Goal: Task Accomplishment & Management: Manage account settings

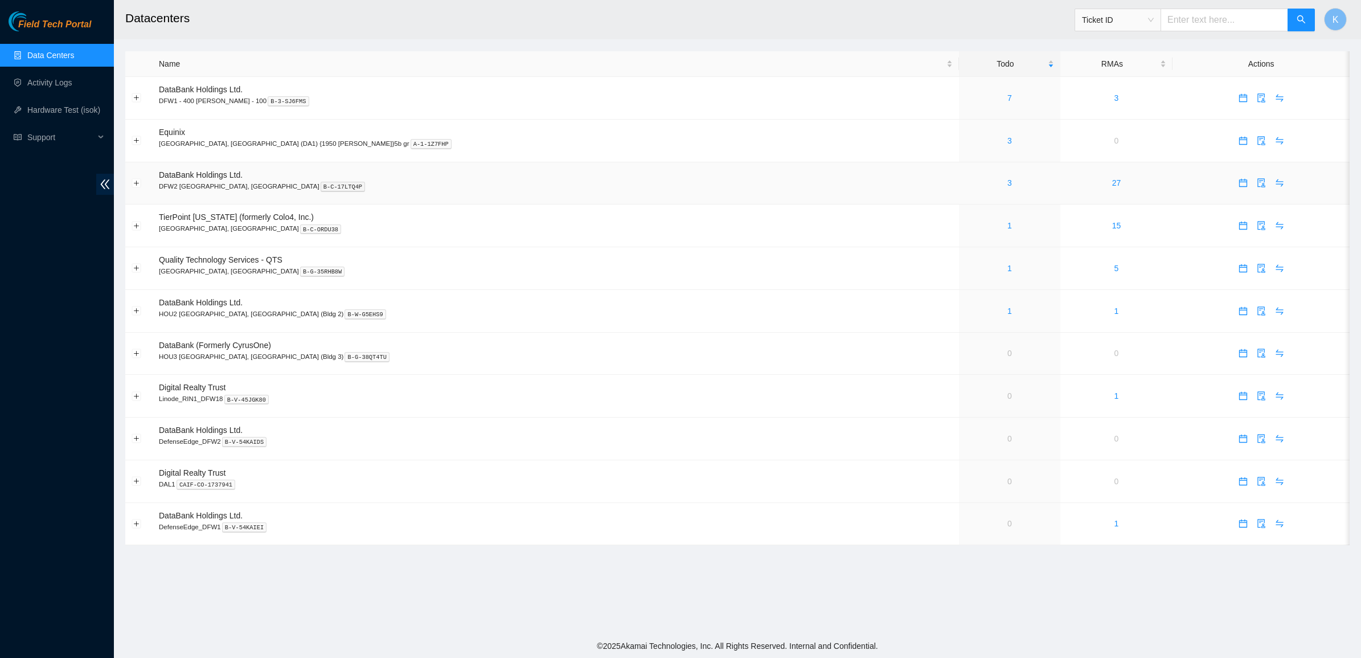
click at [965, 184] on div "3" at bounding box center [1009, 183] width 88 height 13
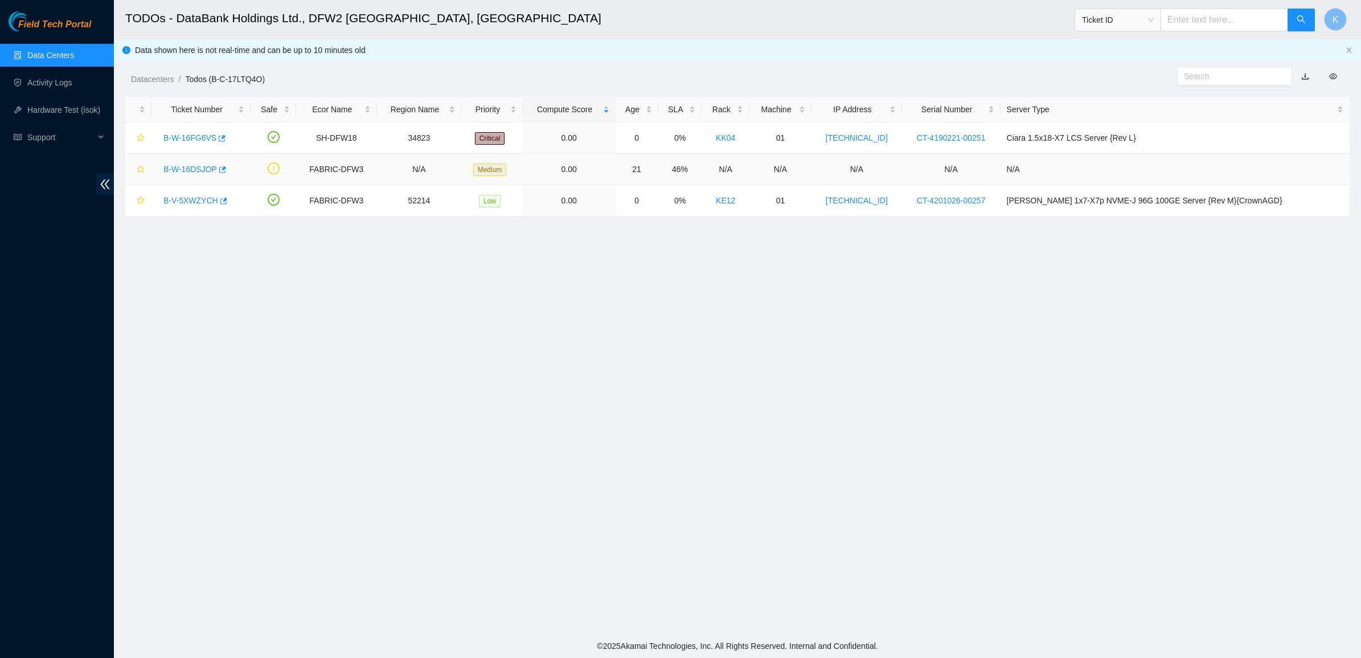
click at [201, 168] on link "B-W-16DSJOP" at bounding box center [190, 169] width 54 height 9
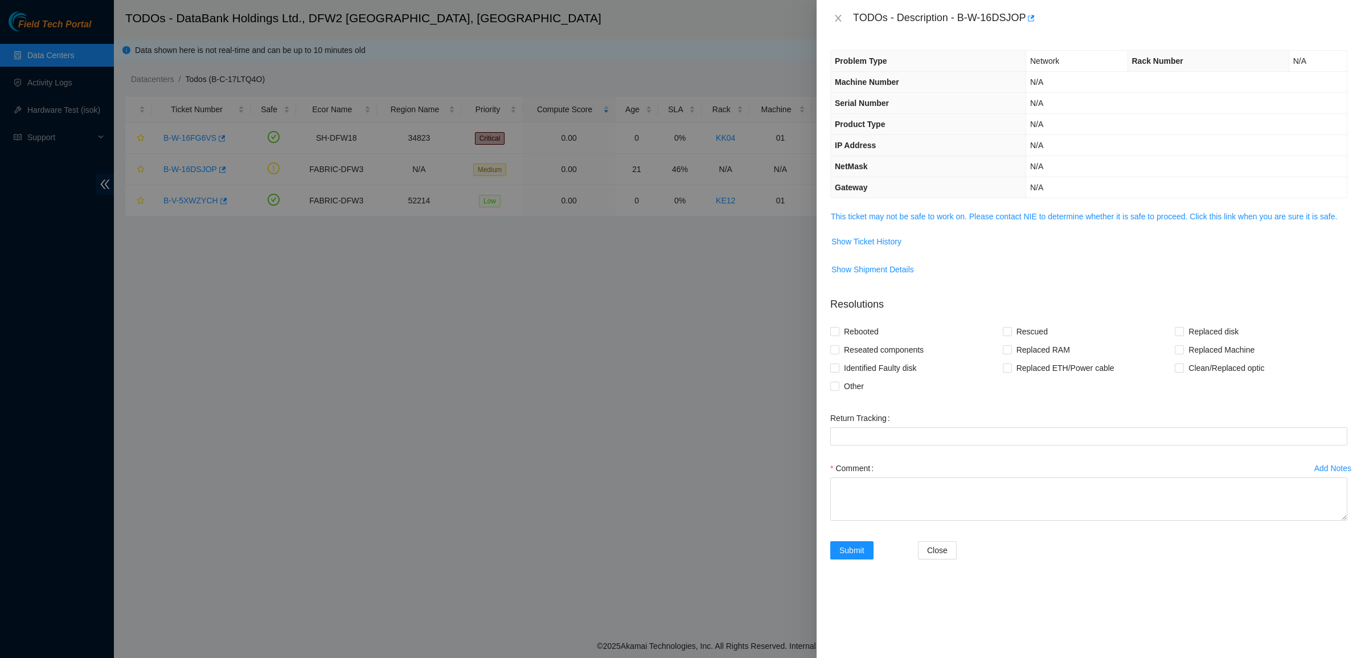
click at [898, 223] on span "This ticket may not be safe to work on. Please contact NIE to determine whether…" at bounding box center [1089, 216] width 516 height 13
click at [897, 221] on link "This ticket may not be safe to work on. Please contact NIE to determine whether…" at bounding box center [1084, 216] width 506 height 9
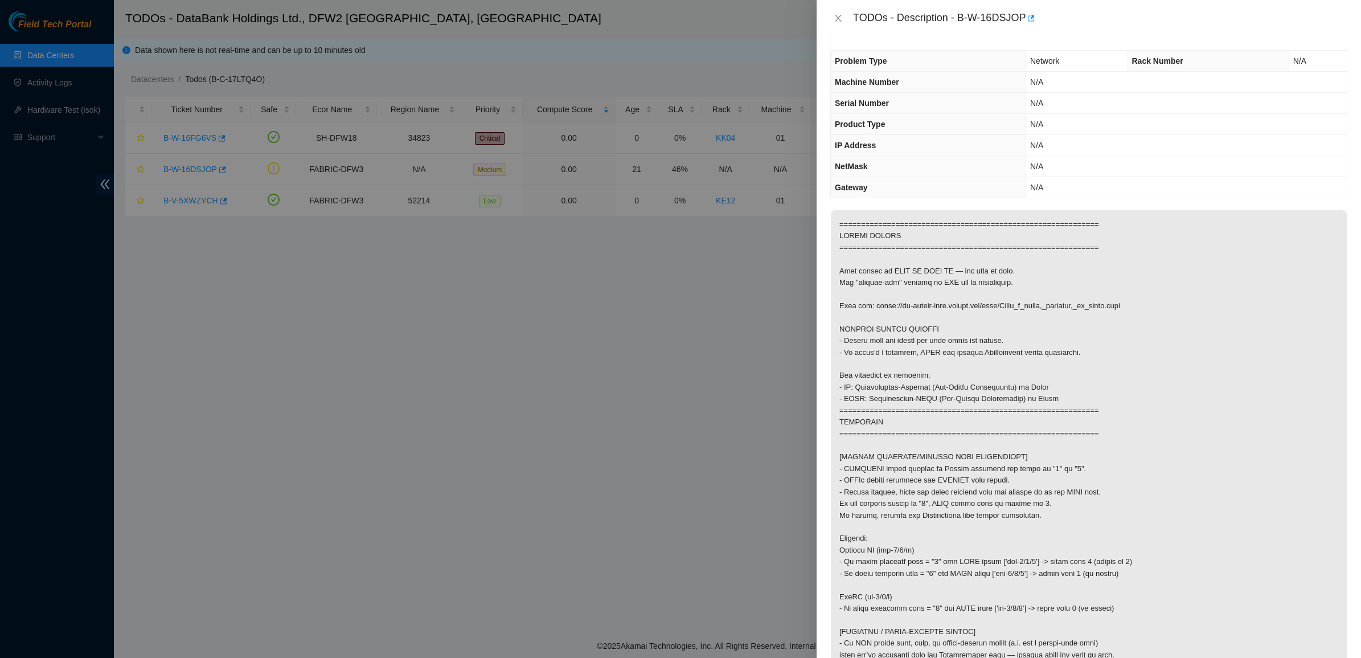
click at [838, 12] on div "TODOs - Description - B-W-16DSJOP" at bounding box center [1088, 18] width 517 height 18
click at [837, 13] on button "Close" at bounding box center [838, 18] width 16 height 11
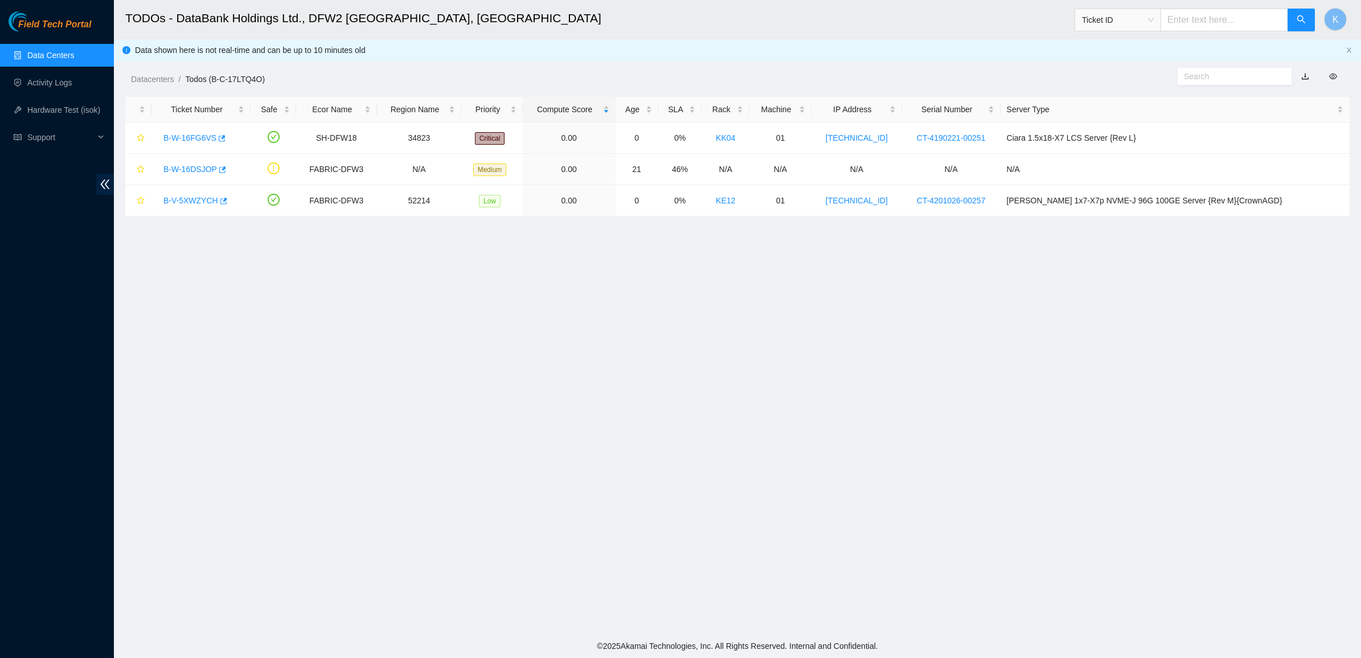
click at [27, 60] on link "Data Centers" at bounding box center [50, 55] width 47 height 9
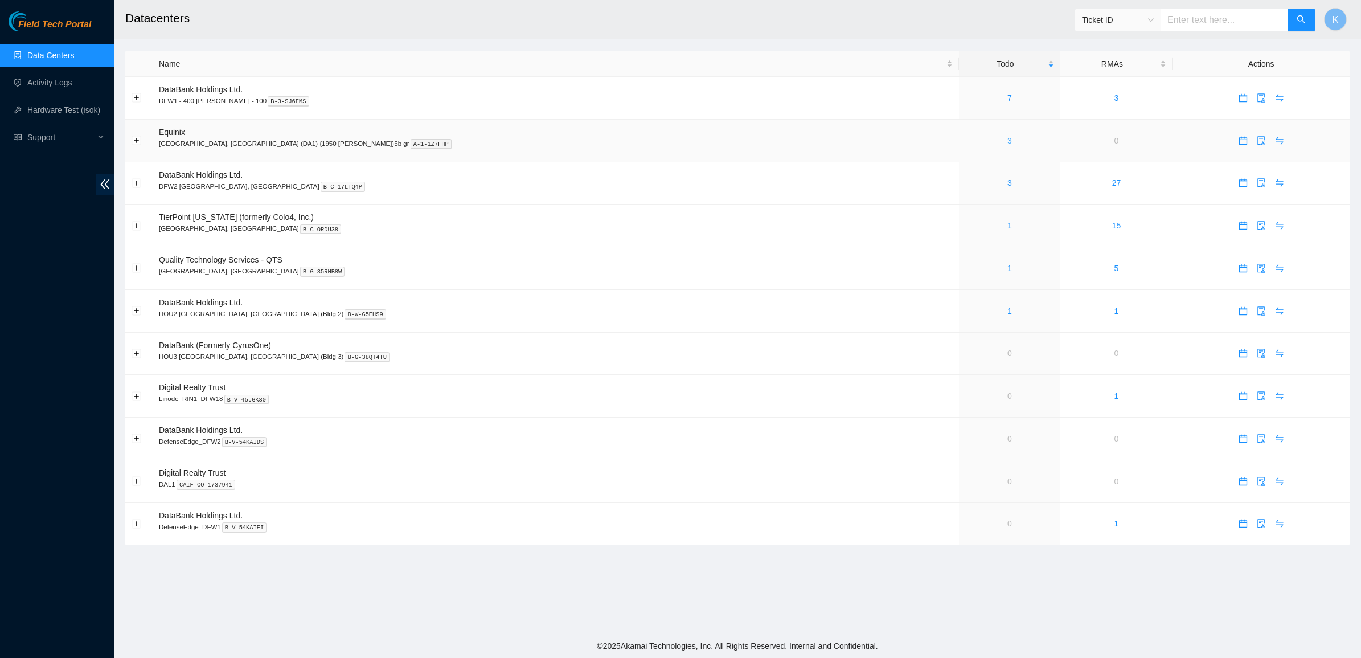
click at [1008, 140] on link "3" at bounding box center [1010, 140] width 5 height 9
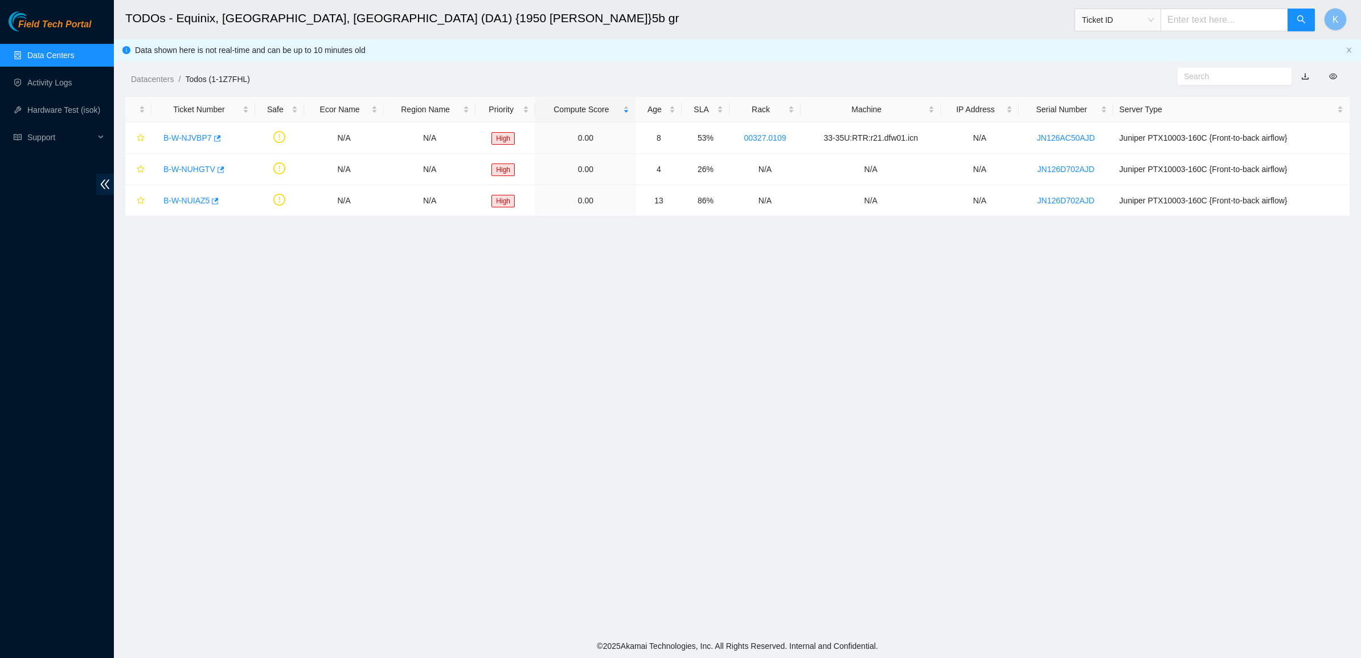
click at [289, 263] on main "TODOs - Equinix, Dallas, TX (DA1) {1950 N. Stemmons}5b gr Ticket ID K Data show…" at bounding box center [737, 317] width 1247 height 634
click at [468, 305] on main "TODOs - Equinix, Dallas, TX (DA1) {1950 N. Stemmons}5b gr Ticket ID K Data show…" at bounding box center [737, 317] width 1247 height 634
